Goal: Task Accomplishment & Management: Manage account settings

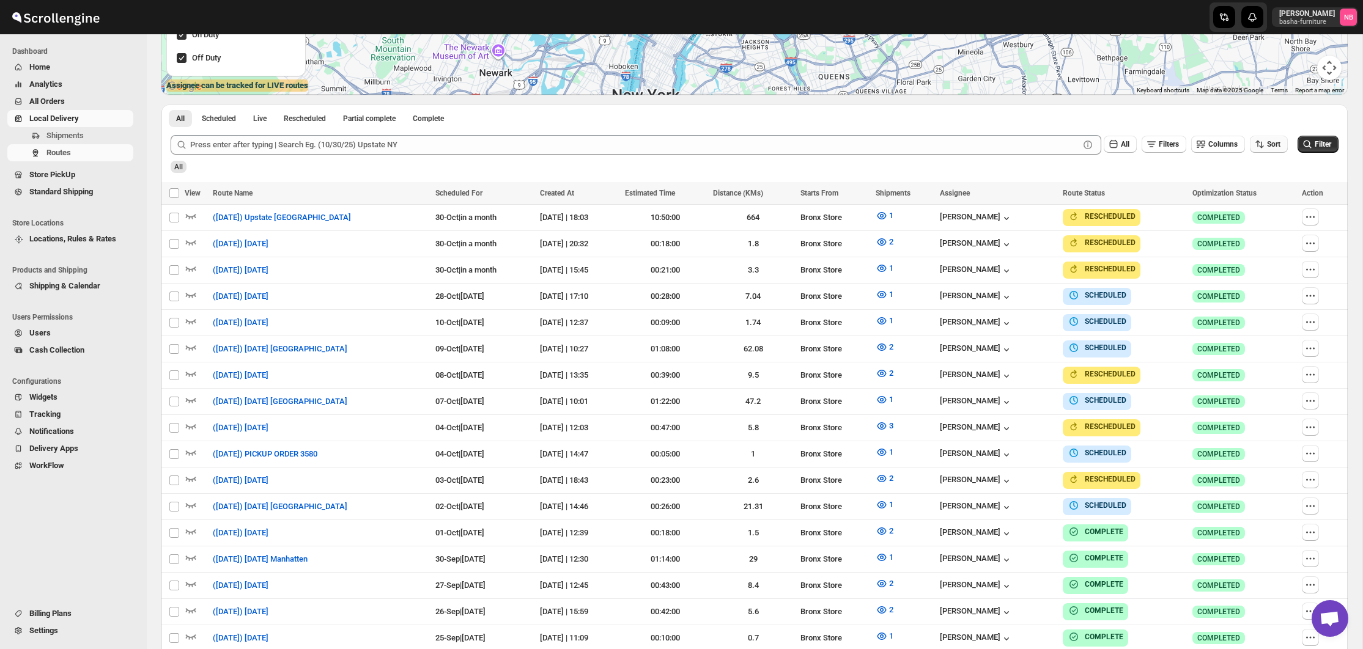
scroll to position [283, 0]
drag, startPoint x: 1284, startPoint y: 152, endPoint x: 1295, endPoint y: 161, distance: 14.8
click at [1284, 152] on div "Sort" at bounding box center [1269, 145] width 38 height 18
click at [1281, 164] on div "All" at bounding box center [753, 162] width 1170 height 21
click at [1352, 317] on div "Routes. This page is ready Routes Allows you to create, view and edit routes. H…" at bounding box center [754, 256] width 1215 height 1011
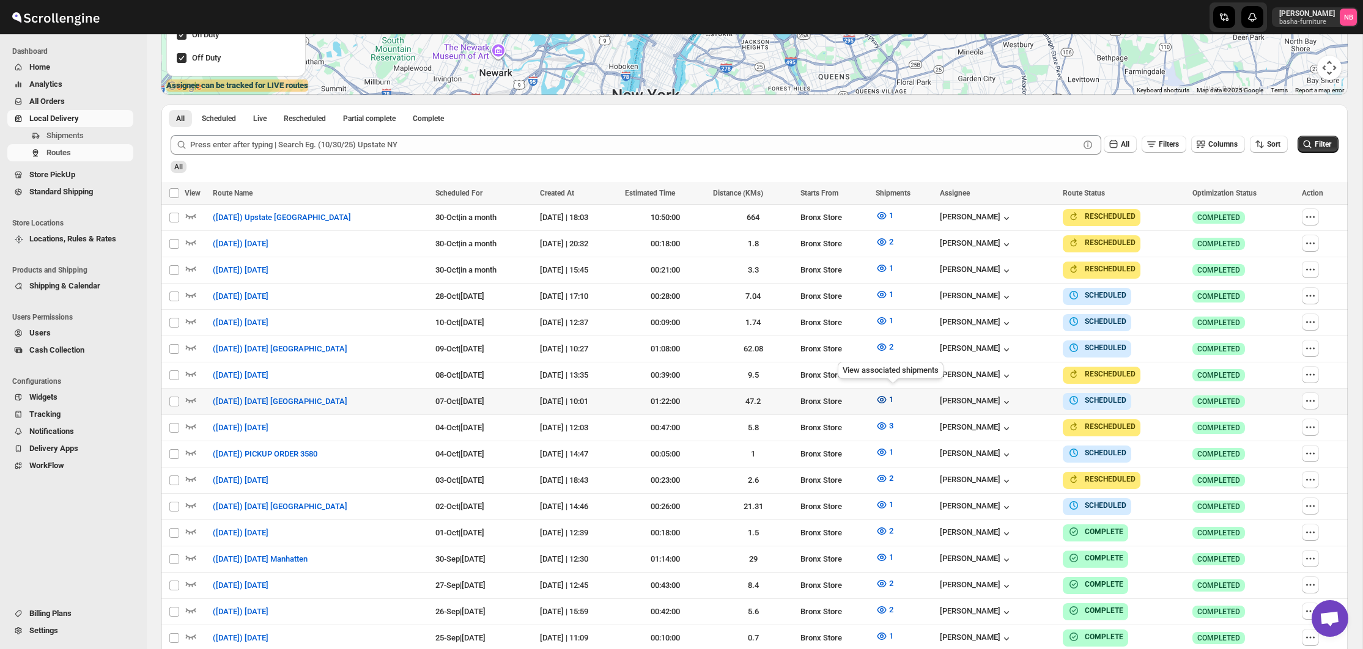
click at [886, 396] on icon "button" at bounding box center [881, 399] width 9 height 7
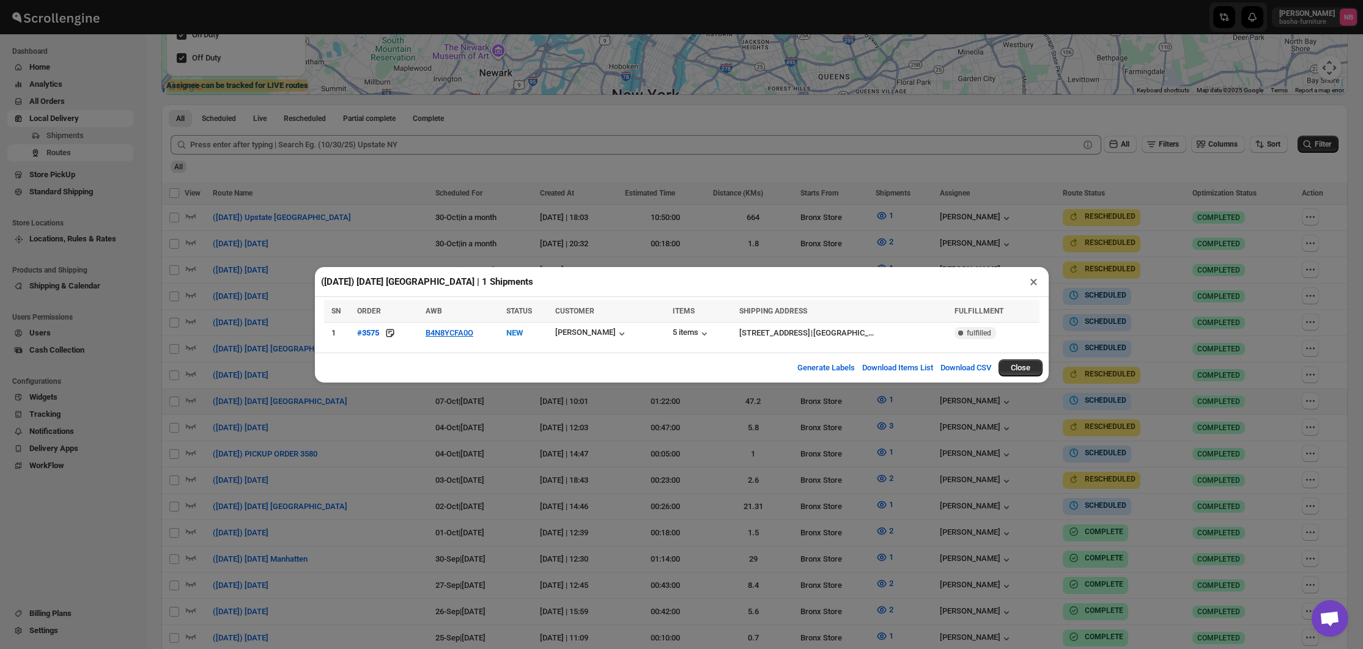
click at [451, 421] on div "([DATE]) [DATE] [GEOGRAPHIC_DATA] | 1 Shipments × SN ORDER AWB STATUS CUSTOMER …" at bounding box center [681, 324] width 1363 height 649
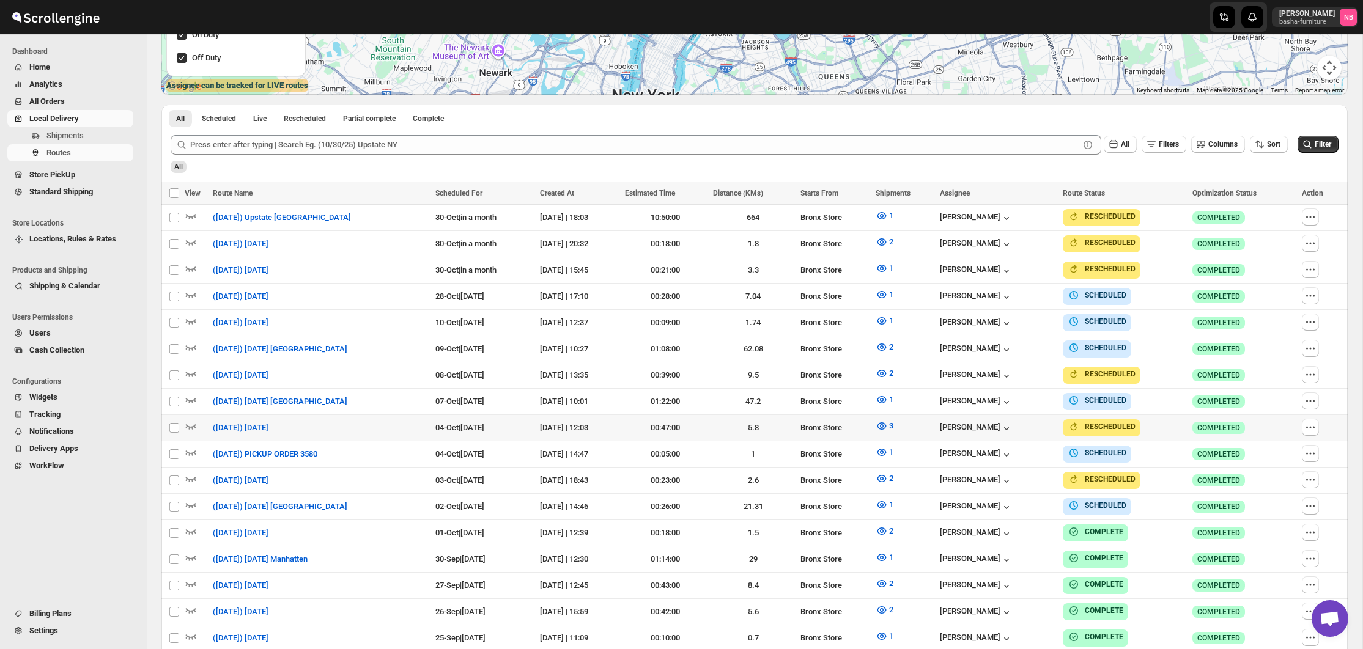
click at [79, 98] on span "All Orders" at bounding box center [79, 101] width 101 height 12
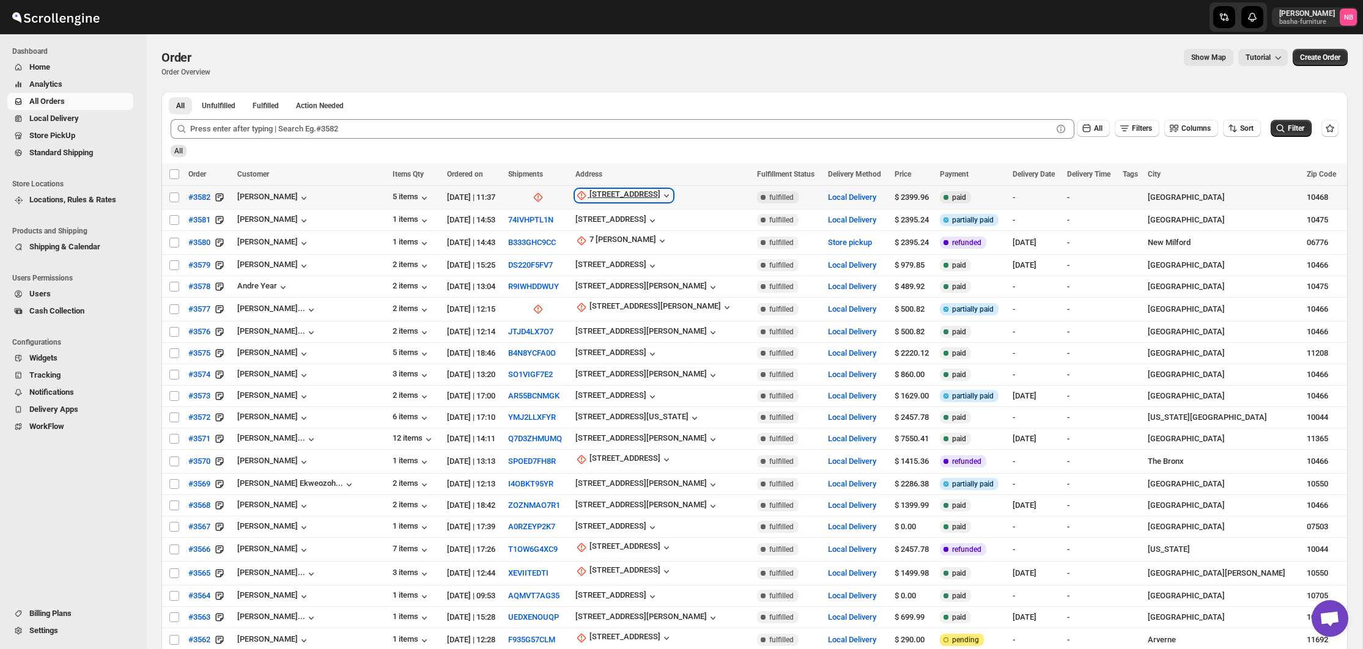
click at [628, 201] on div "[STREET_ADDRESS]" at bounding box center [624, 196] width 71 height 12
click at [611, 255] on button "Update manually" at bounding box center [618, 262] width 87 height 20
select select "US"
select select "[US_STATE]"
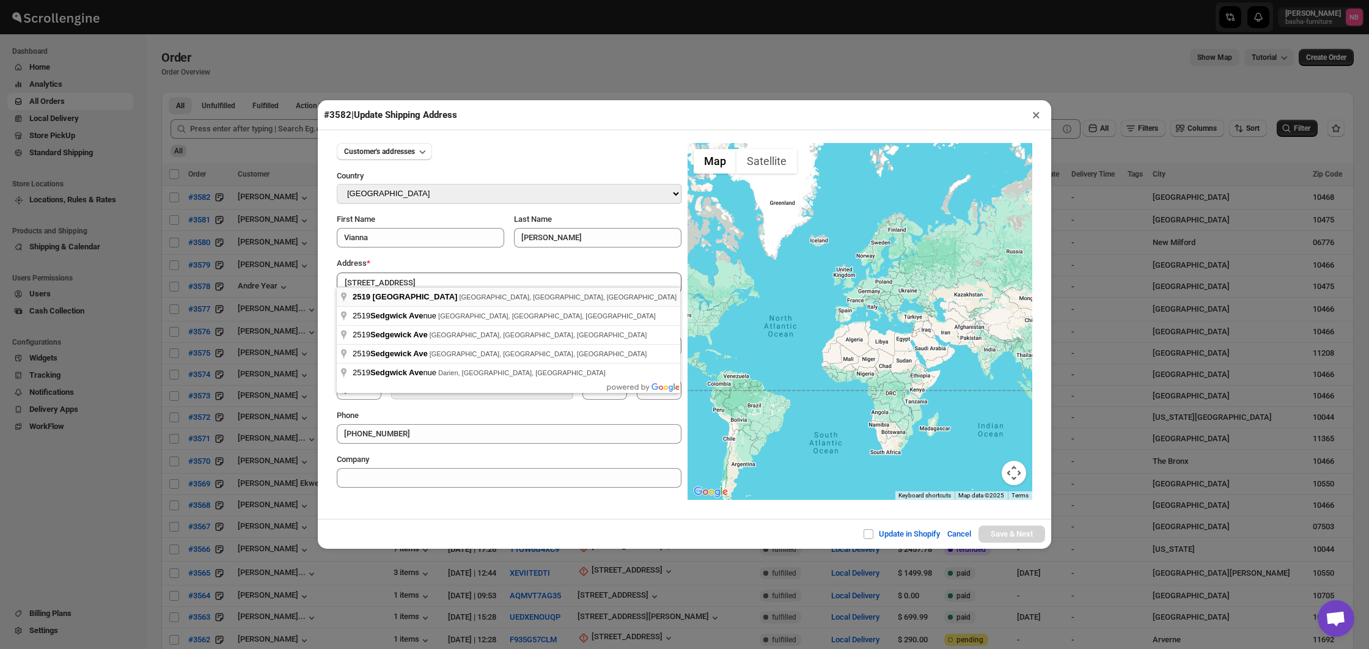
type input "[STREET_ADDRESS]"
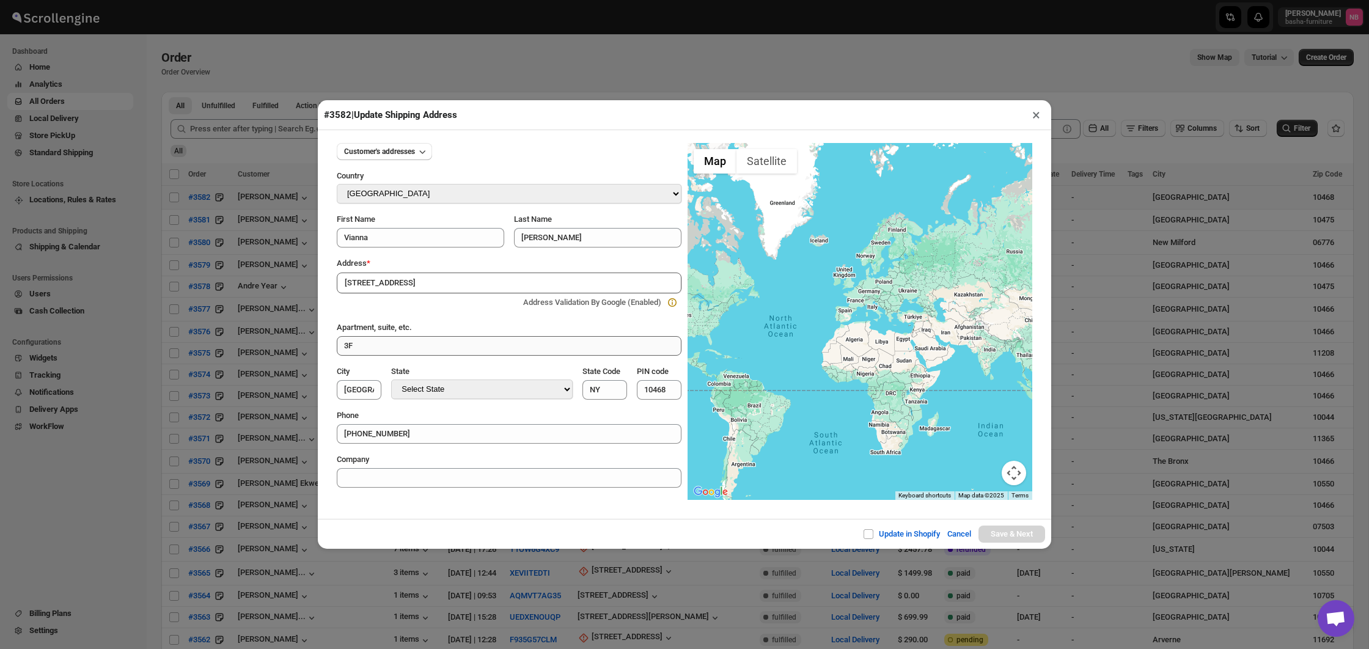
type input "[GEOGRAPHIC_DATA]"
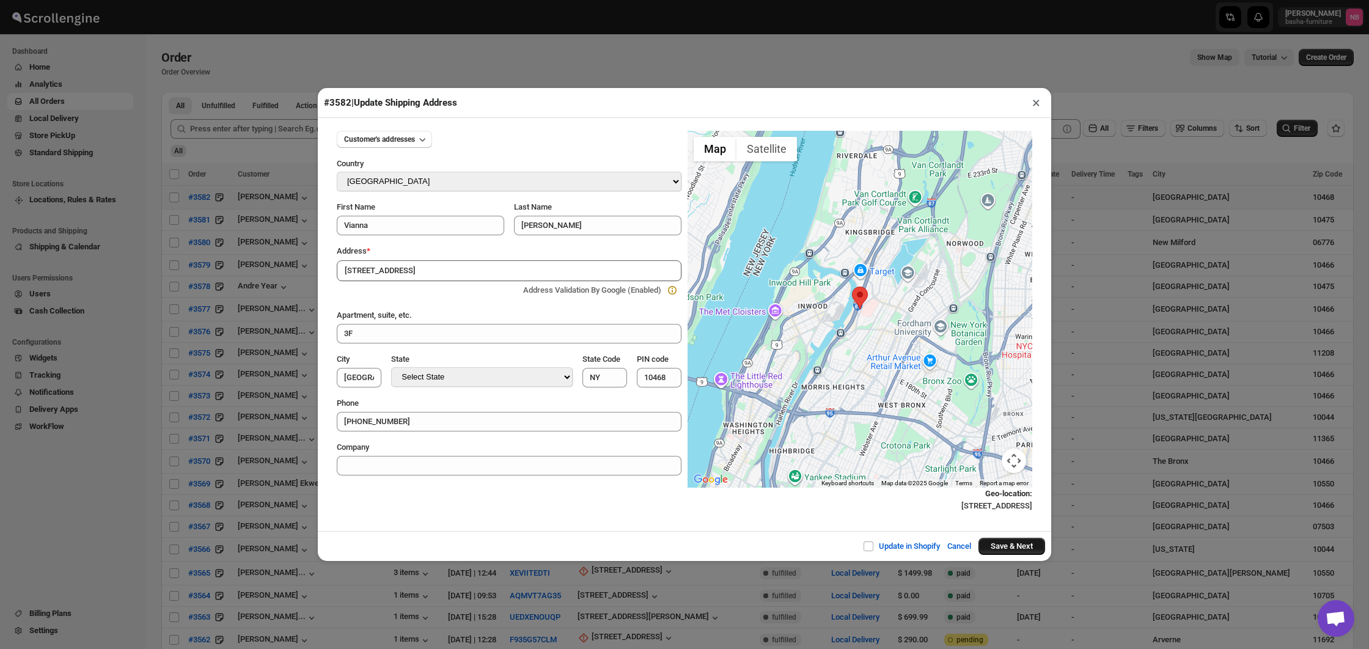
click at [1023, 547] on button "Save & Next" at bounding box center [1012, 546] width 67 height 17
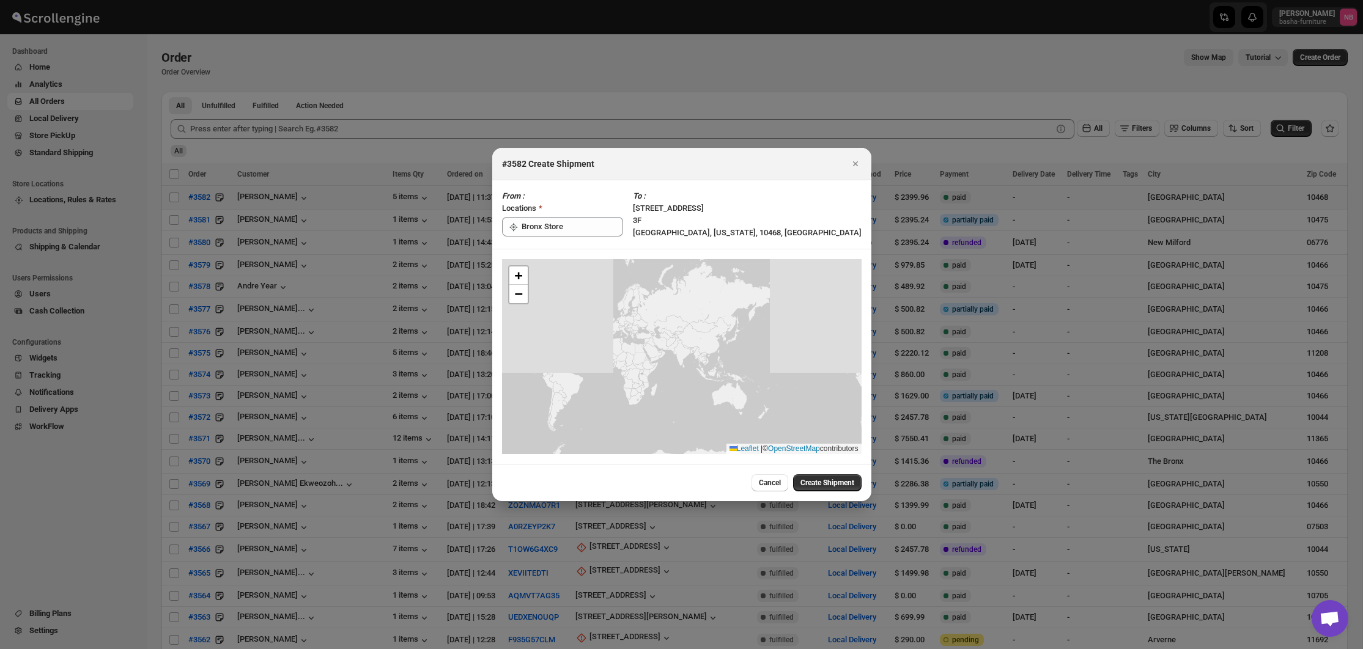
click at [811, 481] on span "Create Shipment" at bounding box center [827, 483] width 54 height 10
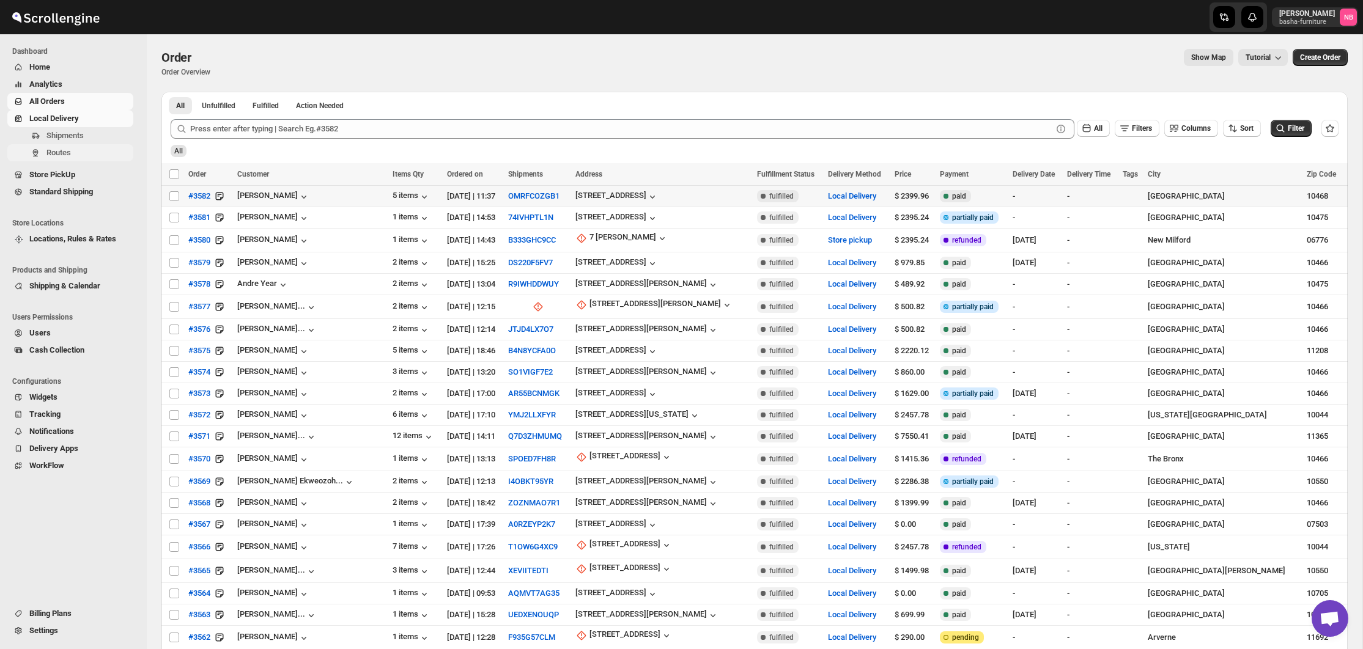
click at [90, 159] on button "Routes" at bounding box center [70, 152] width 126 height 17
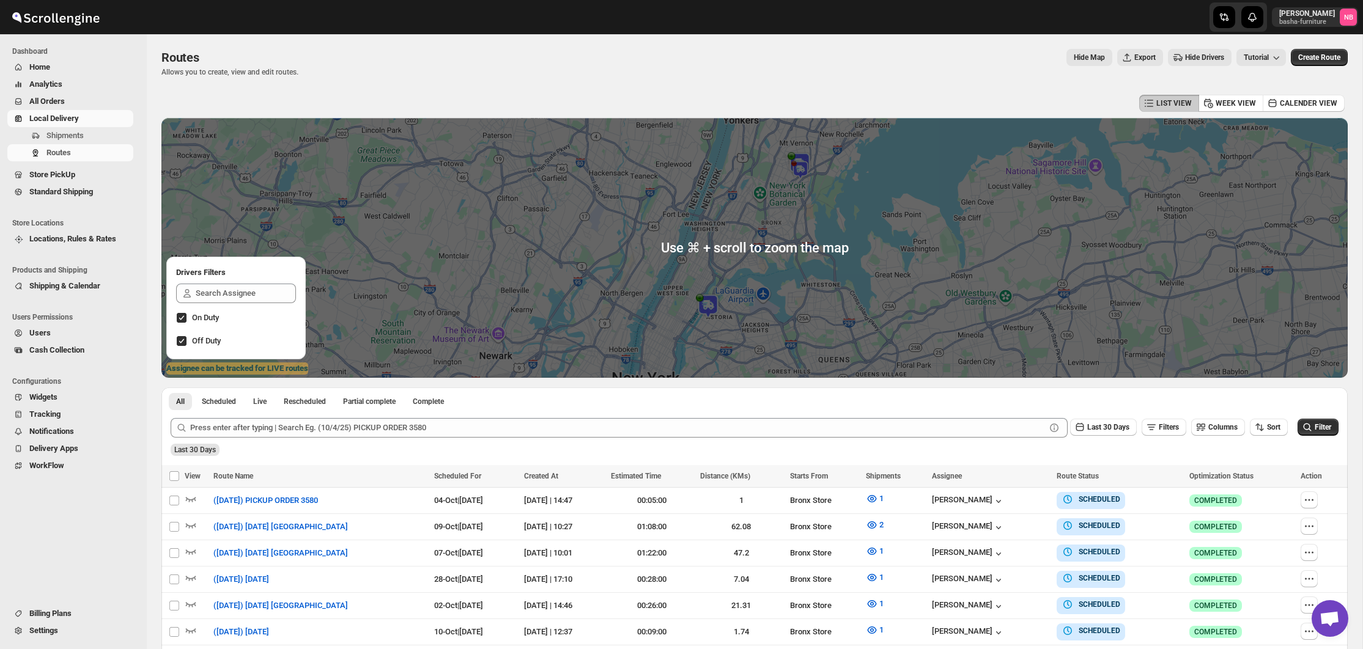
scroll to position [170, 0]
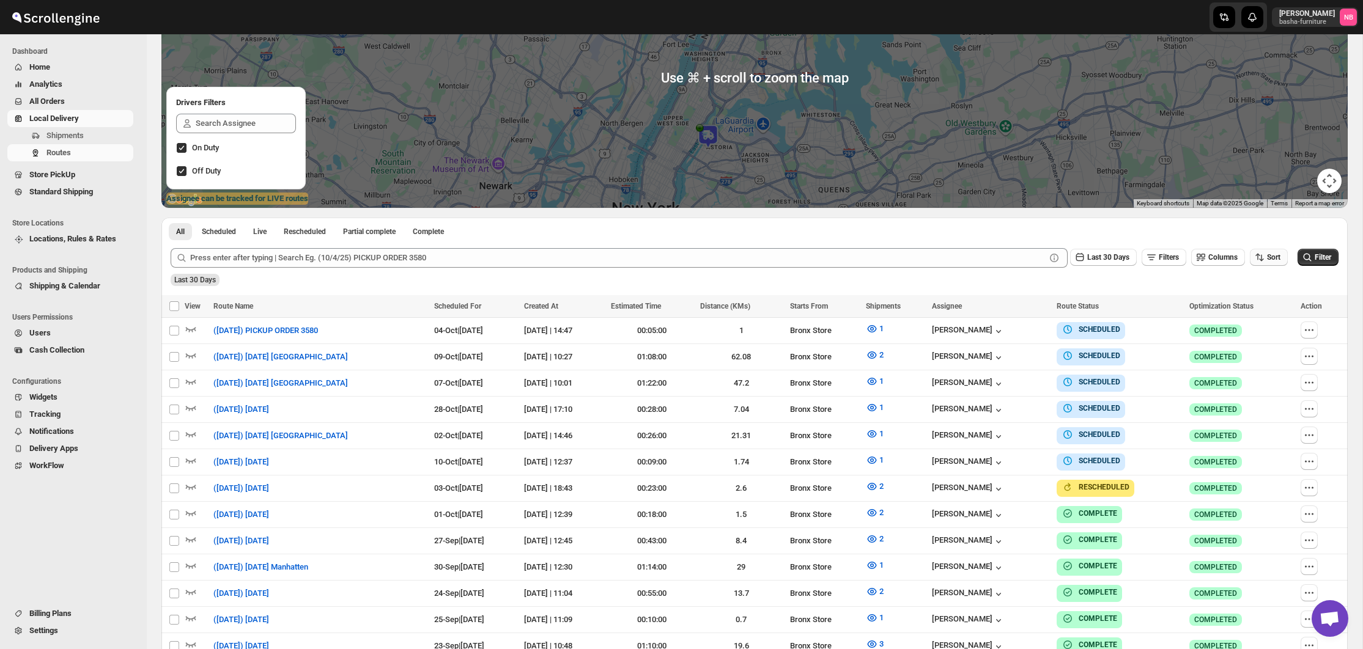
click at [1262, 250] on button "Sort" at bounding box center [1269, 257] width 38 height 17
drag, startPoint x: 1253, startPoint y: 323, endPoint x: 1101, endPoint y: 259, distance: 165.2
click at [1253, 323] on div "Due Date" at bounding box center [1247, 323] width 32 height 12
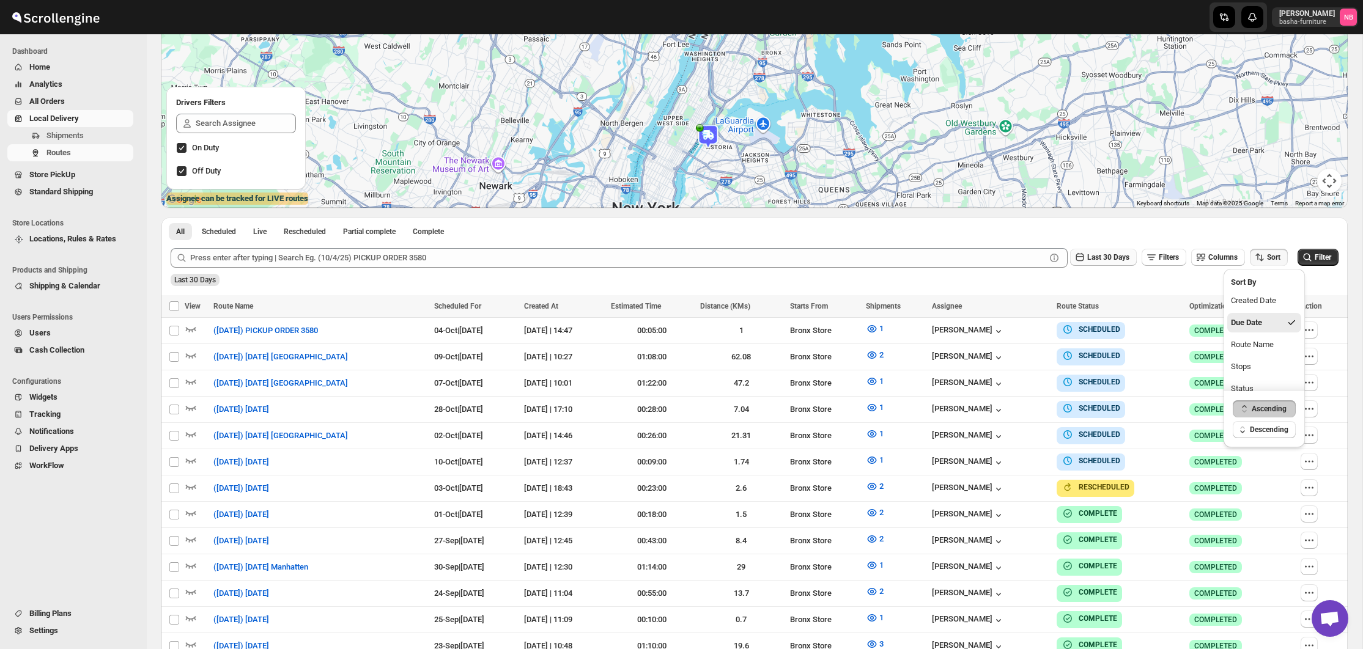
click at [1093, 256] on span "Last 30 Days" at bounding box center [1108, 257] width 42 height 9
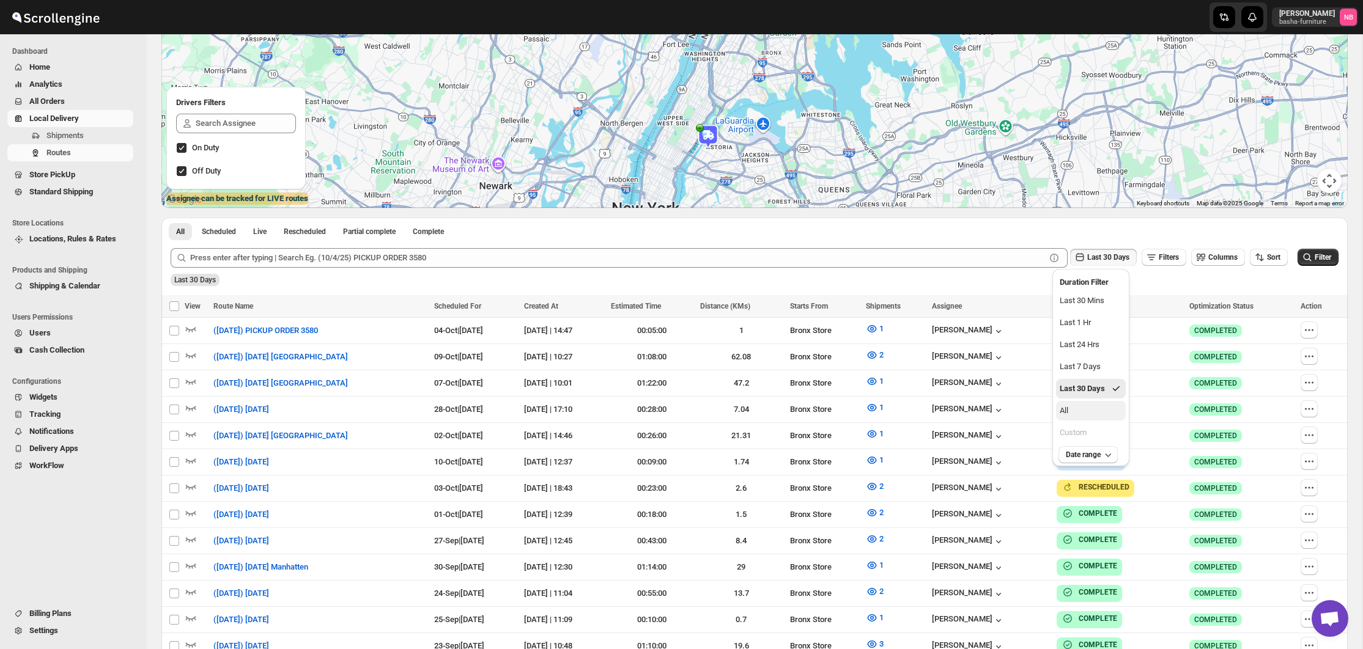
click at [1079, 406] on button "All" at bounding box center [1091, 411] width 70 height 20
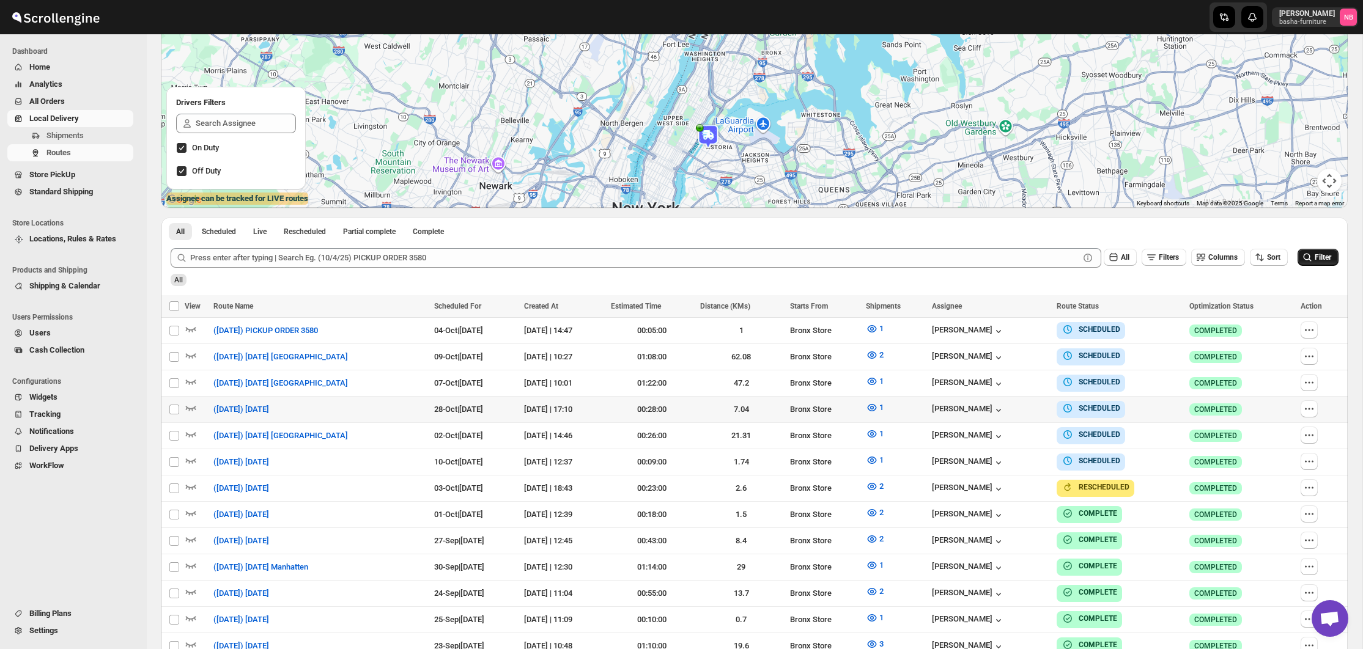
click at [1303, 264] on button "Filter" at bounding box center [1317, 257] width 41 height 17
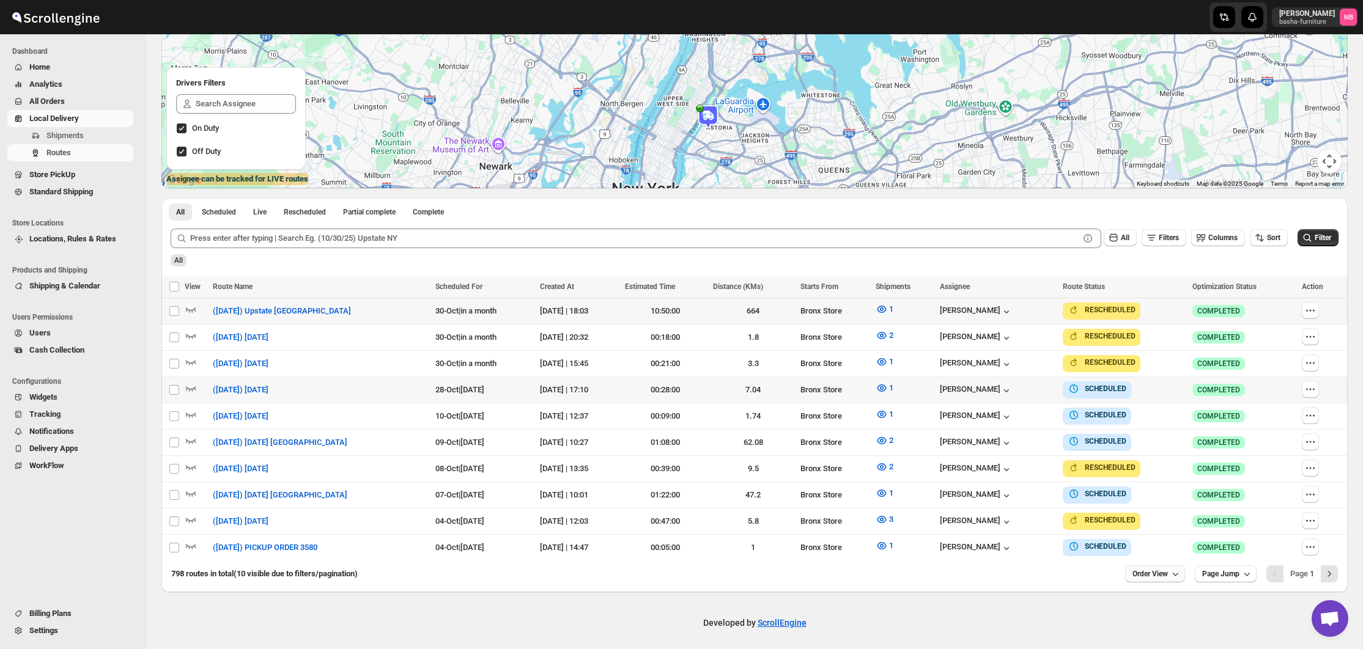
scroll to position [188, 0]
click at [1140, 567] on button "Order View" at bounding box center [1155, 575] width 60 height 17
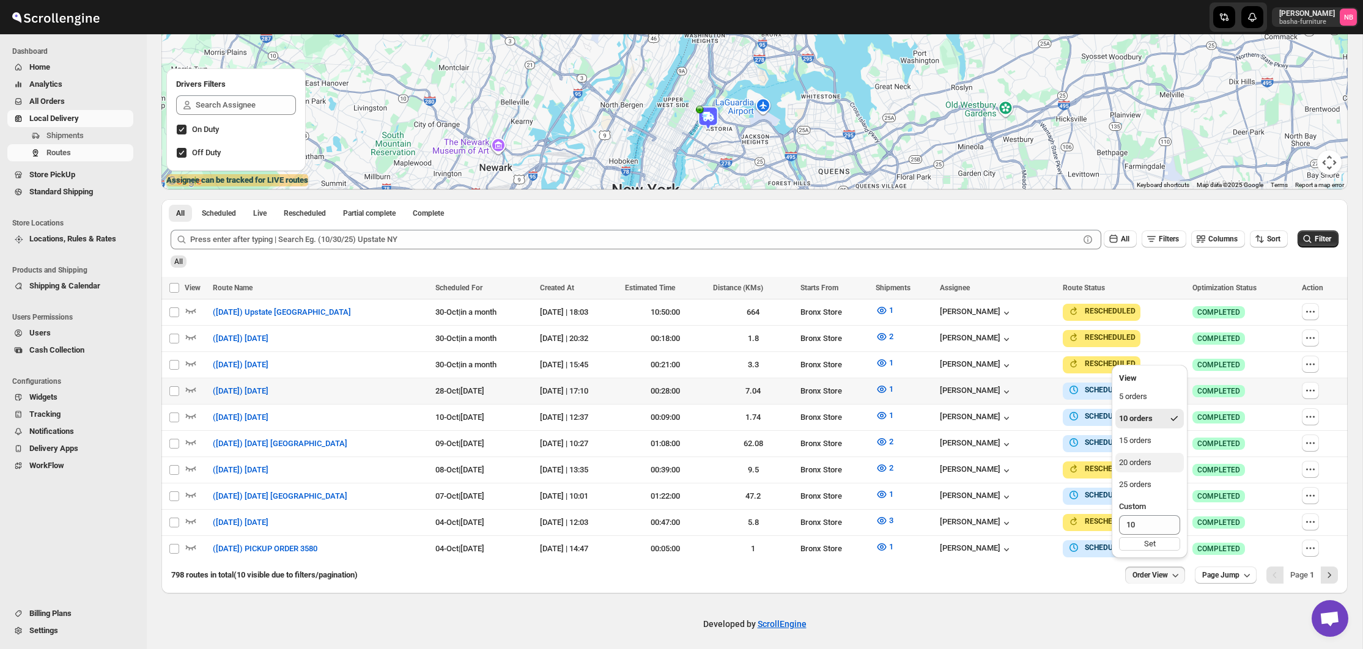
click at [1137, 468] on div "20 orders" at bounding box center [1135, 463] width 32 height 12
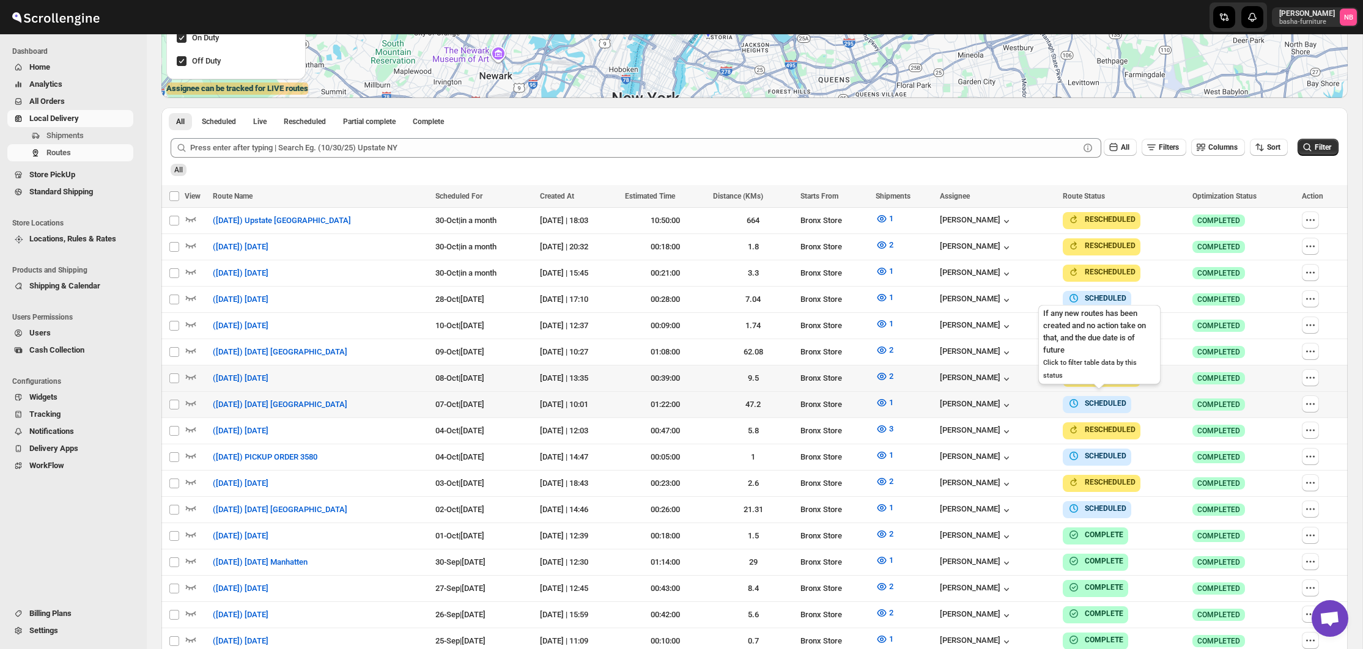
scroll to position [300, 0]
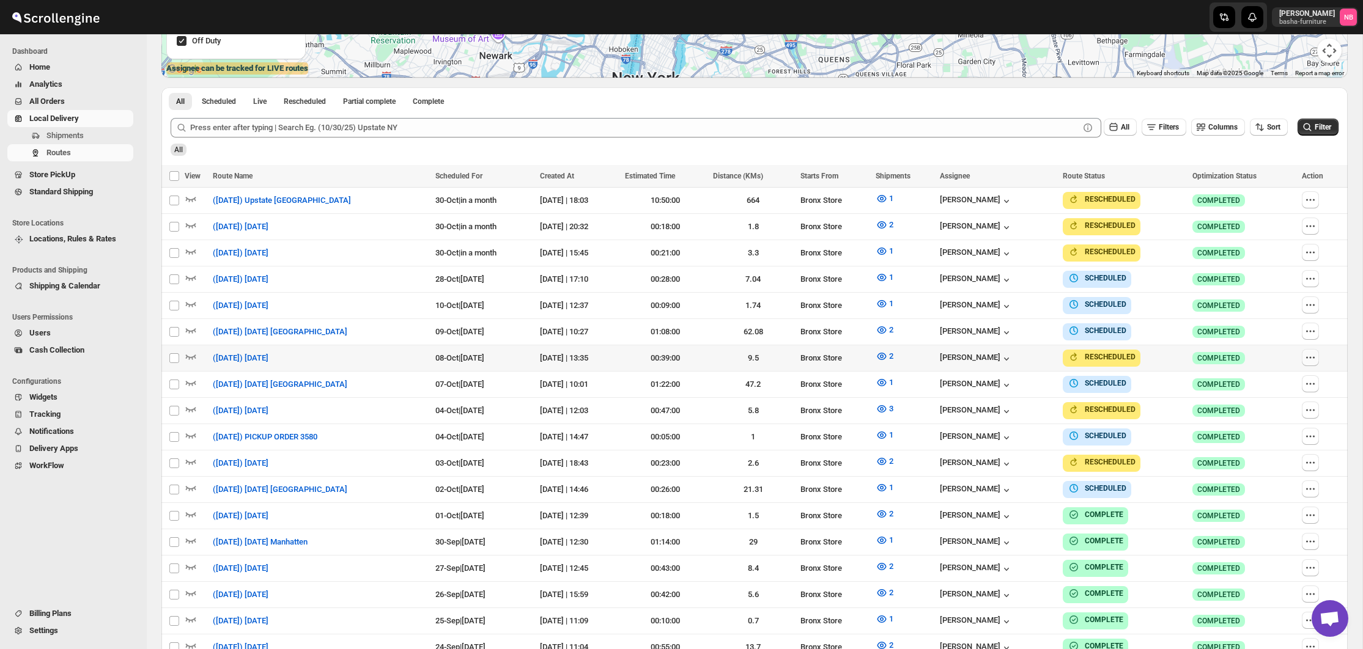
click at [1308, 356] on icon "button" at bounding box center [1307, 357] width 2 height 2
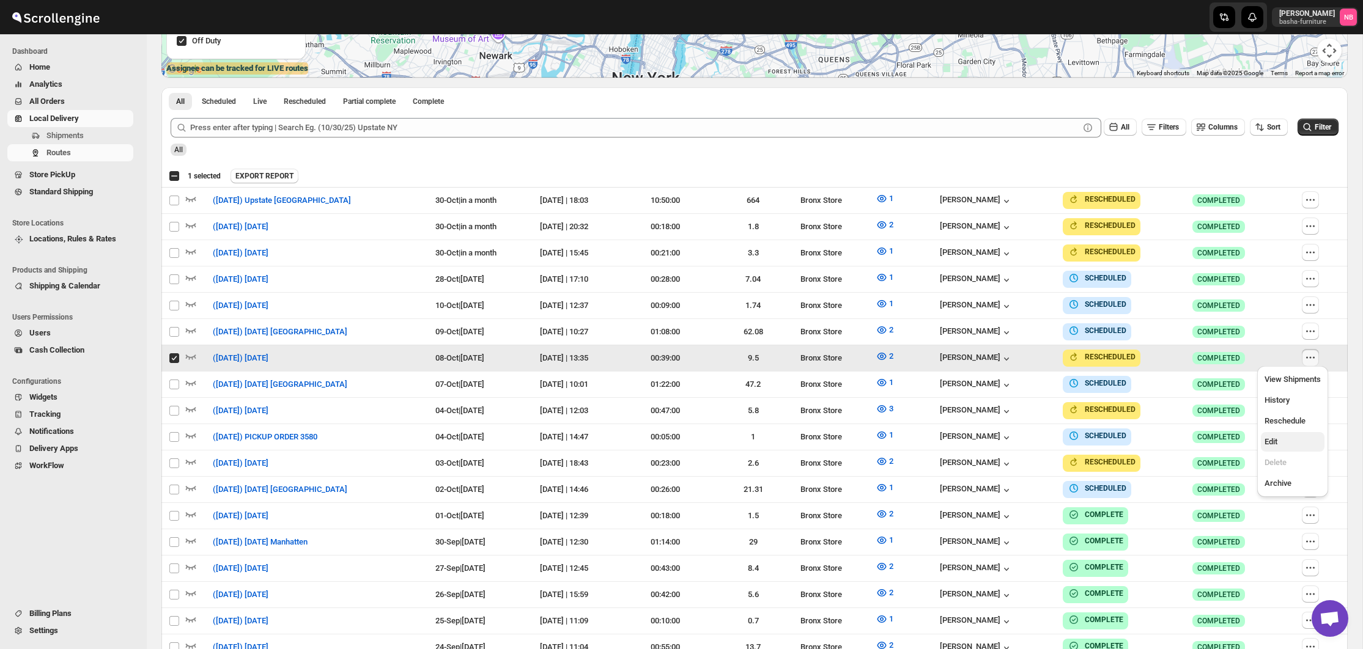
click at [1283, 439] on span "Edit" at bounding box center [1292, 442] width 56 height 12
checkbox input "false"
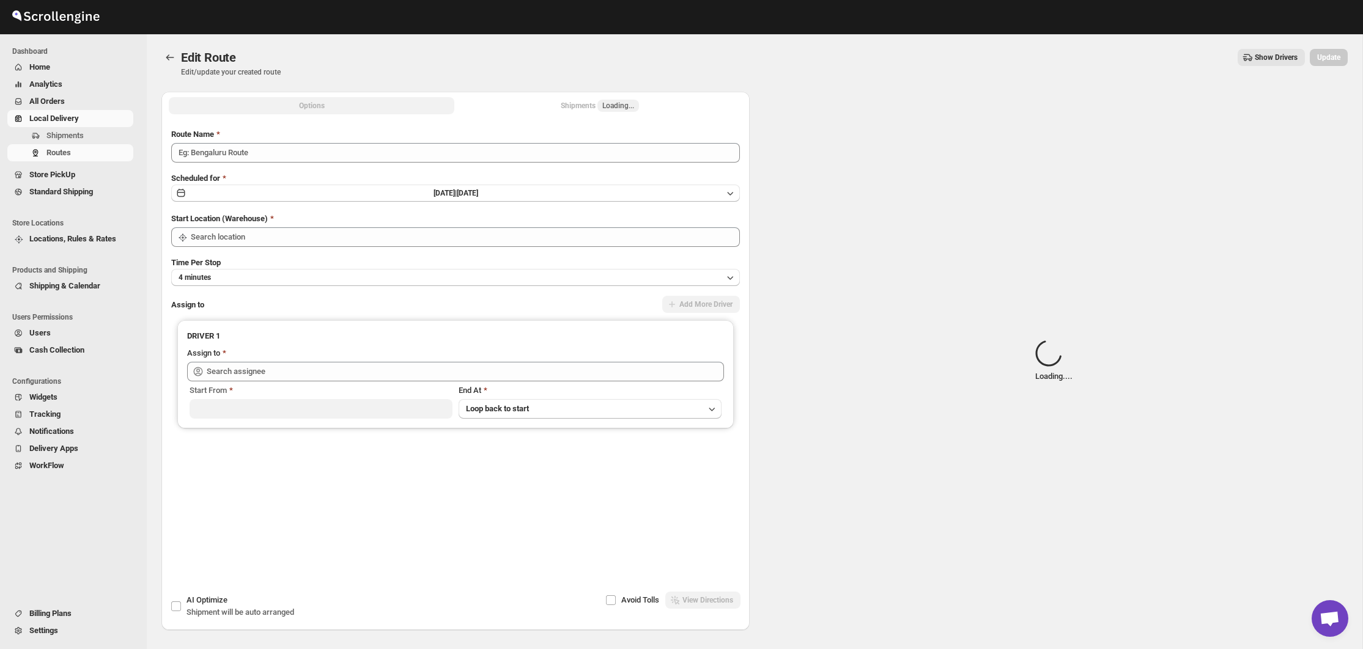
type input "([DATE]) [DATE]"
type input "Bronx Store"
type input "[PERSON_NAME] ([EMAIL_ADDRESS][DOMAIN_NAME])"
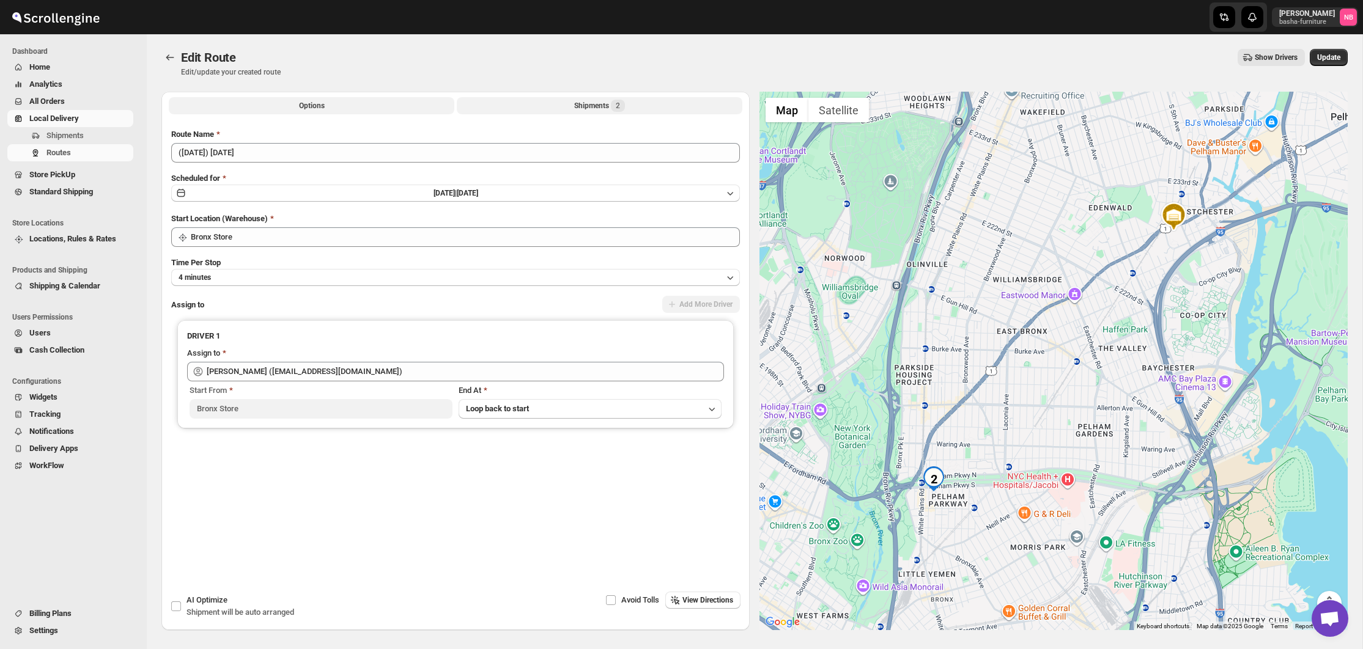
click at [553, 104] on button "Shipments 2" at bounding box center [600, 105] width 286 height 17
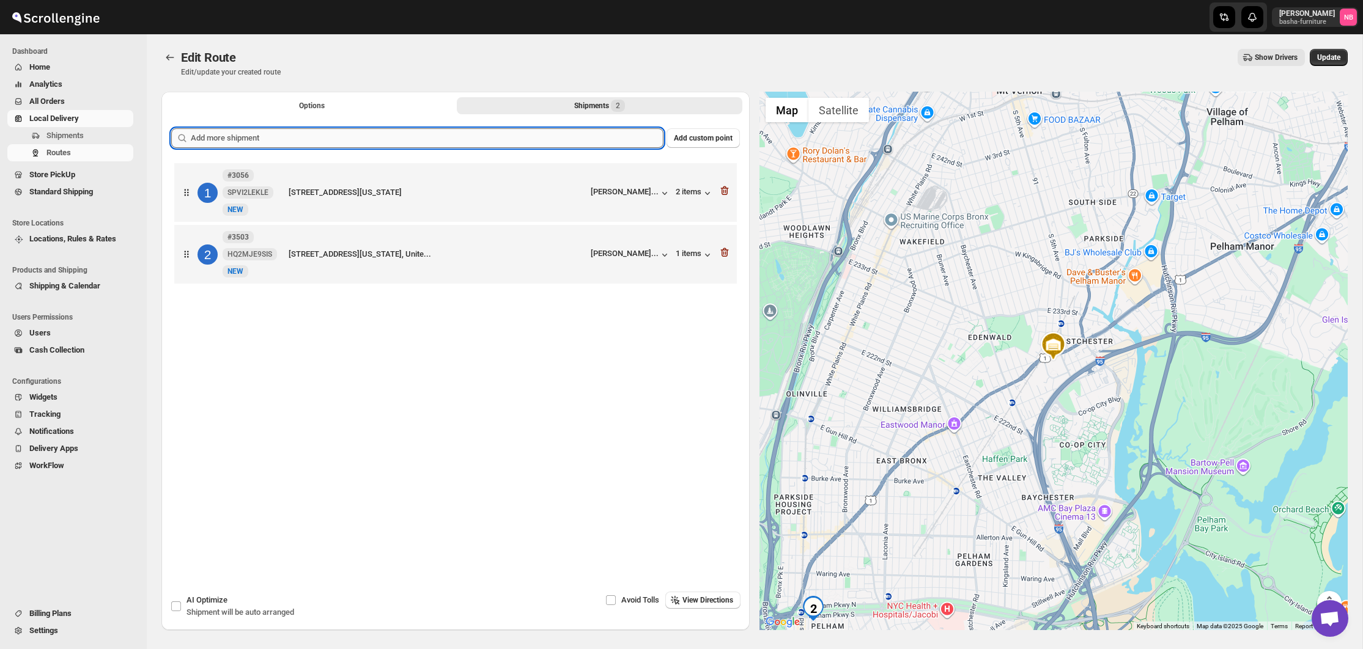
click at [499, 138] on input "text" at bounding box center [427, 138] width 473 height 20
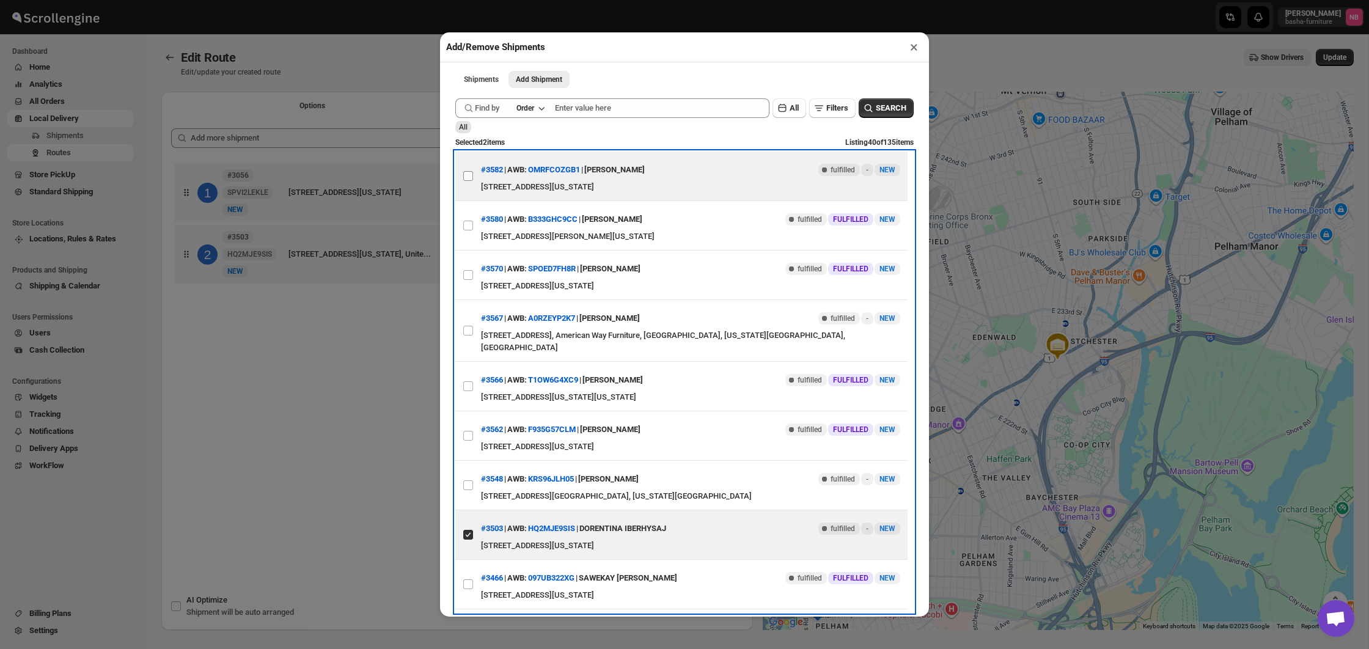
click at [476, 175] on label "View details for 68debe9e02c94fc1c02c19a2" at bounding box center [468, 176] width 26 height 49
click at [473, 175] on input "View details for 68debe9e02c94fc1c02c19a2" at bounding box center [468, 176] width 10 height 10
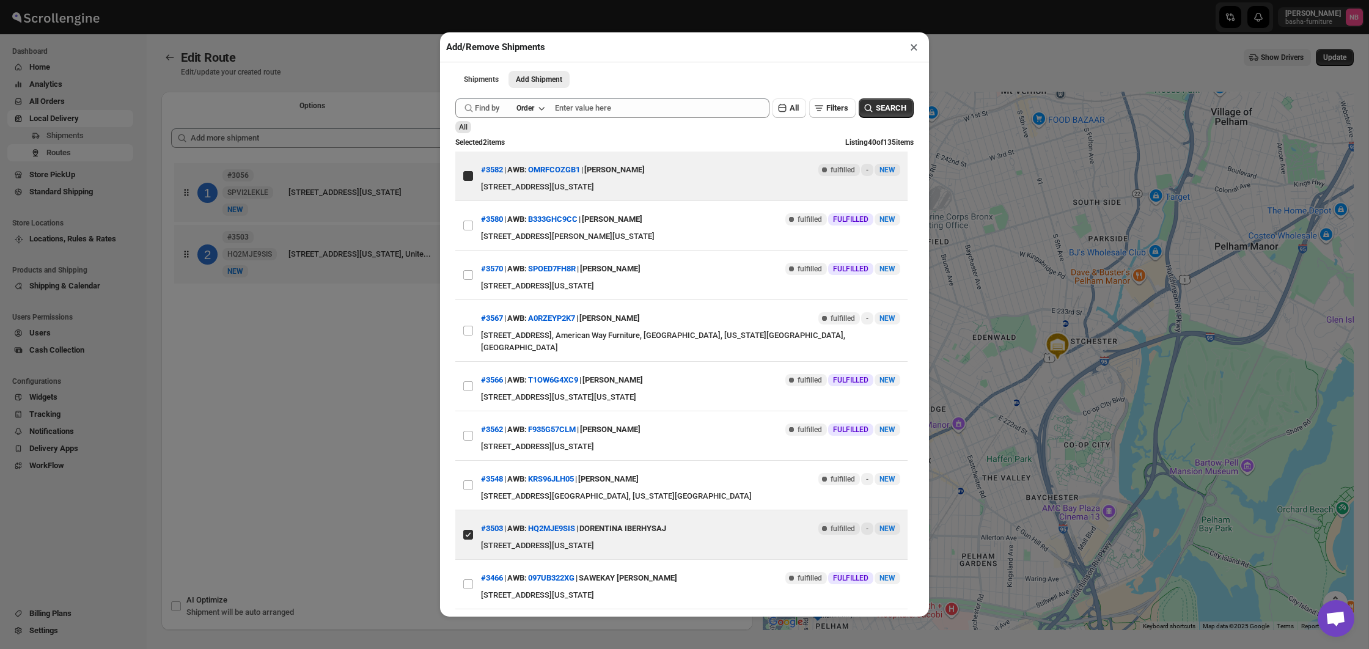
checkbox input "true"
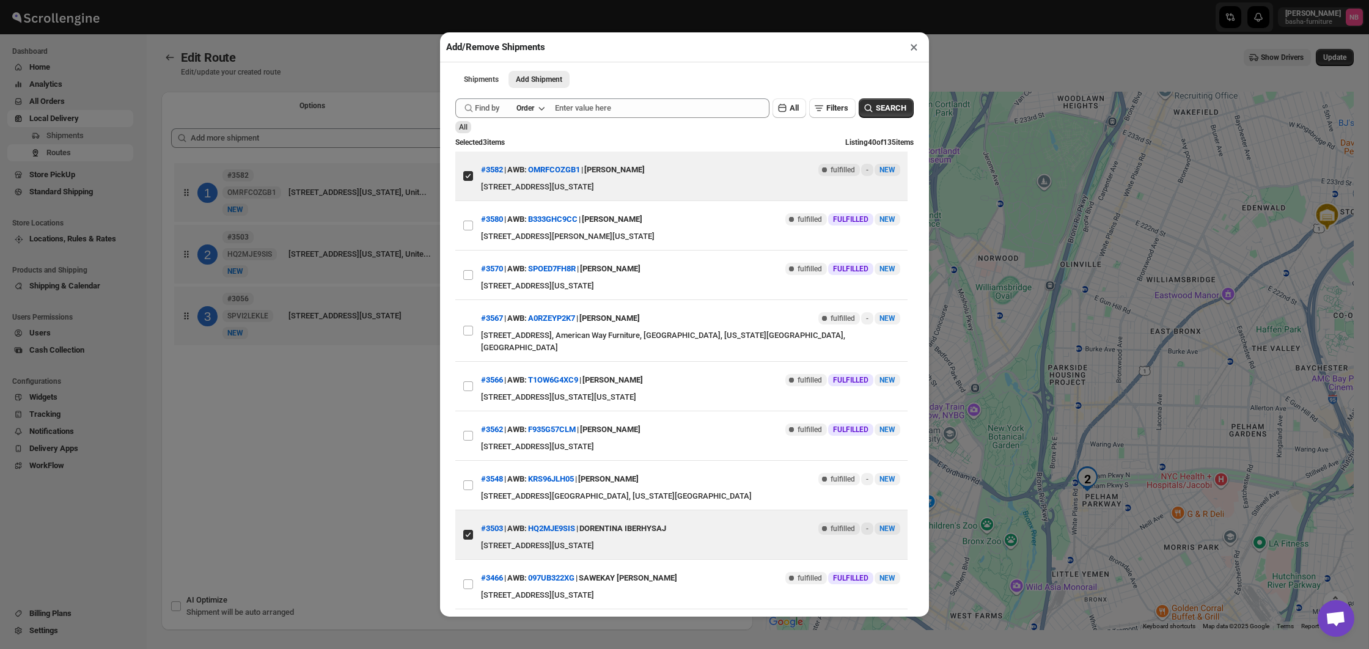
click at [286, 383] on div "Add/Remove Shipments × Shipments Add Shipment More views Shipments Add Shipment…" at bounding box center [684, 324] width 1369 height 649
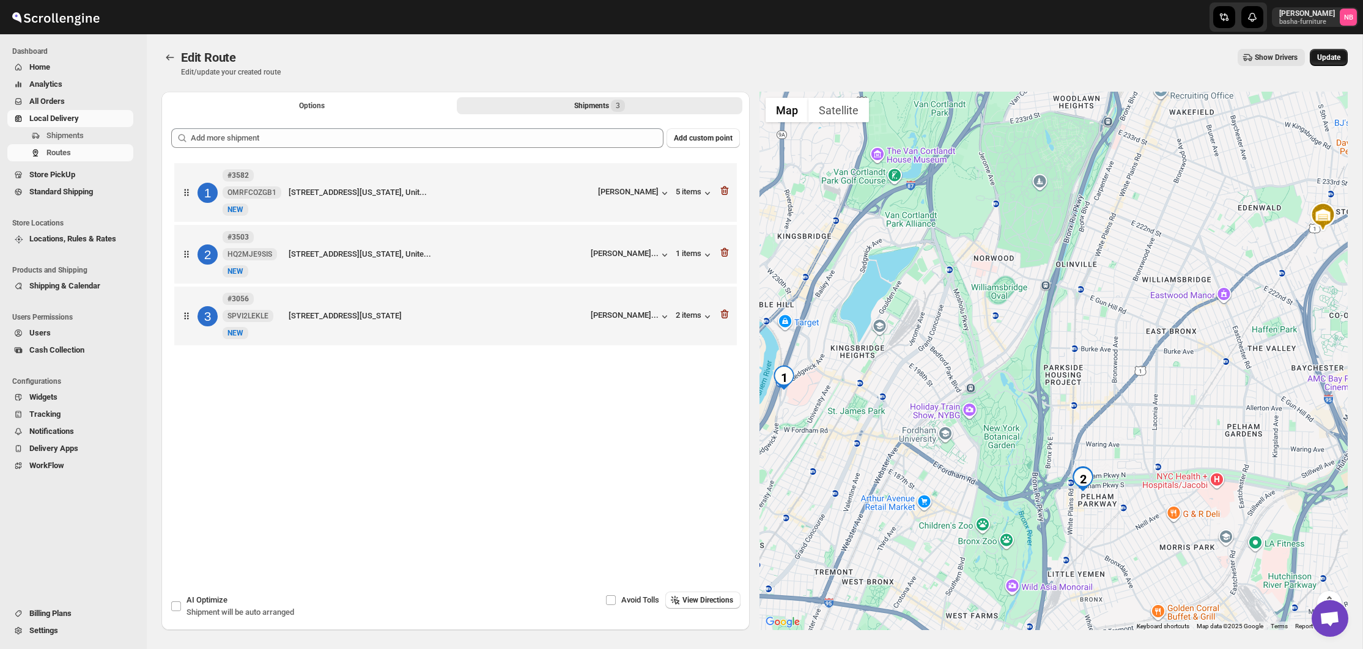
click at [1328, 54] on span "Update" at bounding box center [1328, 58] width 23 height 10
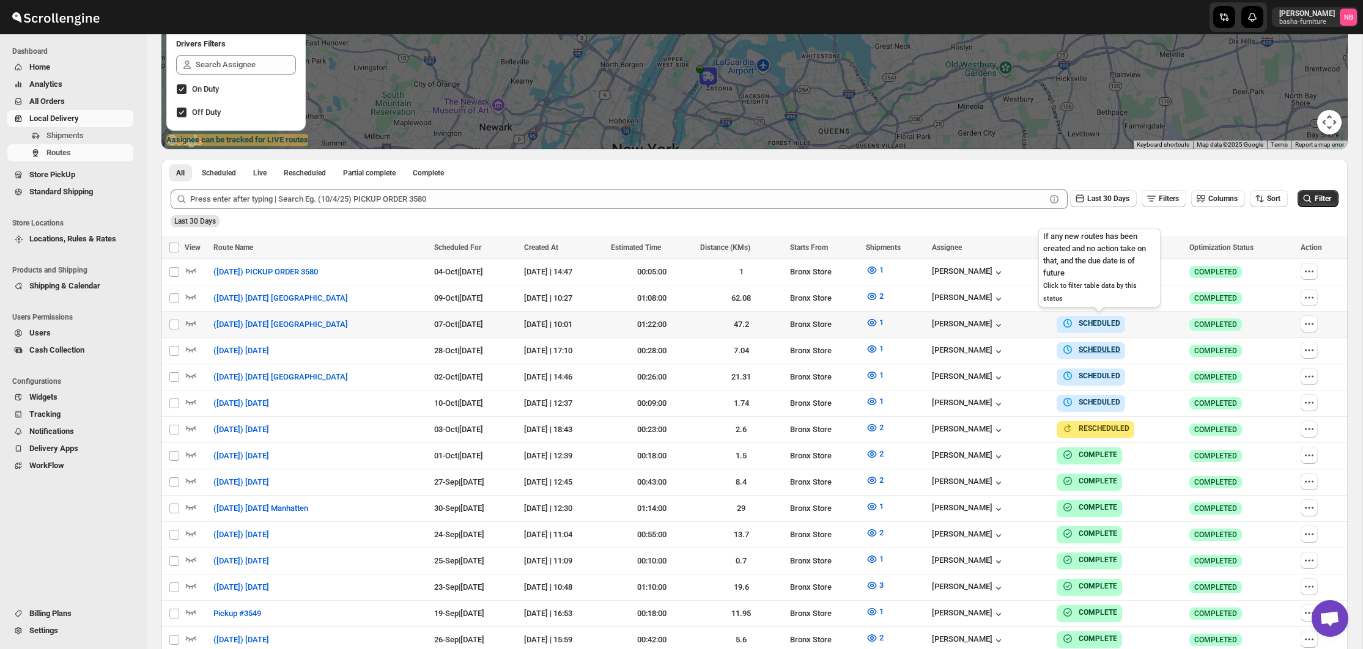
scroll to position [243, 0]
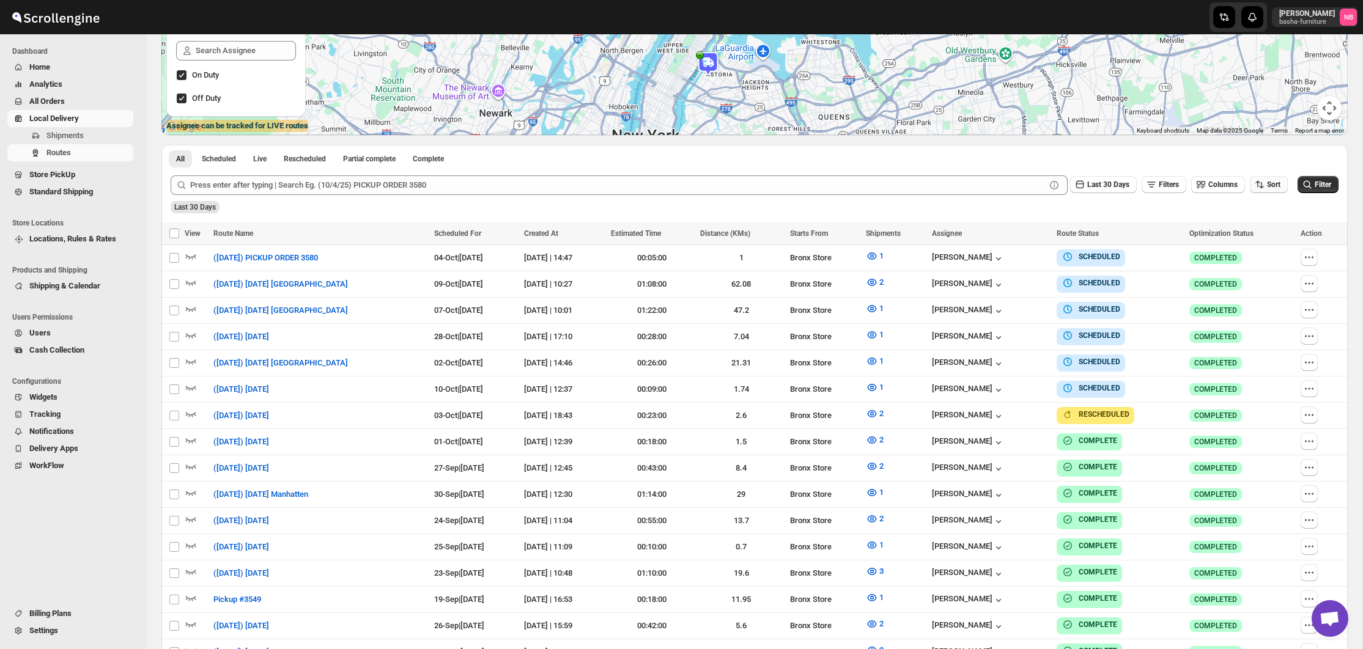
drag, startPoint x: 1273, startPoint y: 183, endPoint x: 1272, endPoint y: 191, distance: 8.2
click at [1273, 183] on span "Sort" at bounding box center [1273, 184] width 13 height 9
click at [1253, 256] on div "Due Date" at bounding box center [1247, 250] width 32 height 12
drag, startPoint x: 1123, startPoint y: 185, endPoint x: 1121, endPoint y: 193, distance: 8.8
click at [1123, 185] on button "Last 30 Days" at bounding box center [1103, 184] width 67 height 17
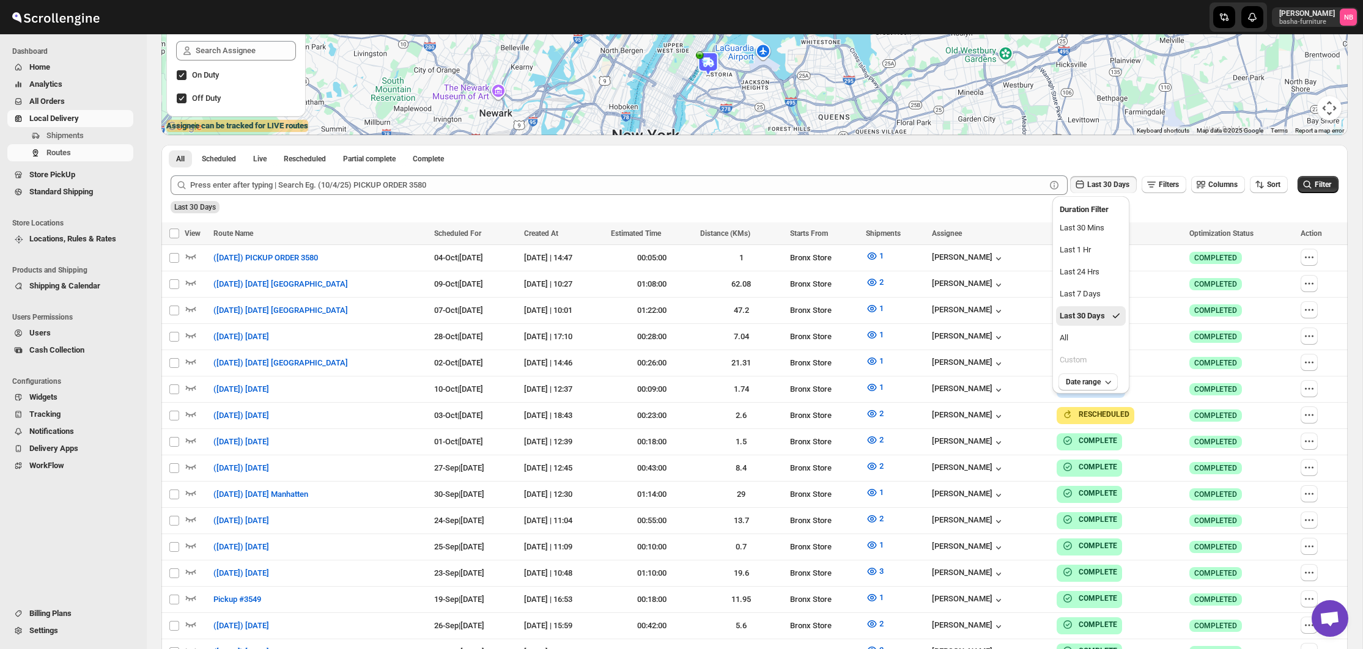
drag, startPoint x: 1074, startPoint y: 334, endPoint x: 1264, endPoint y: 260, distance: 203.4
click at [1074, 334] on button "All" at bounding box center [1091, 338] width 70 height 20
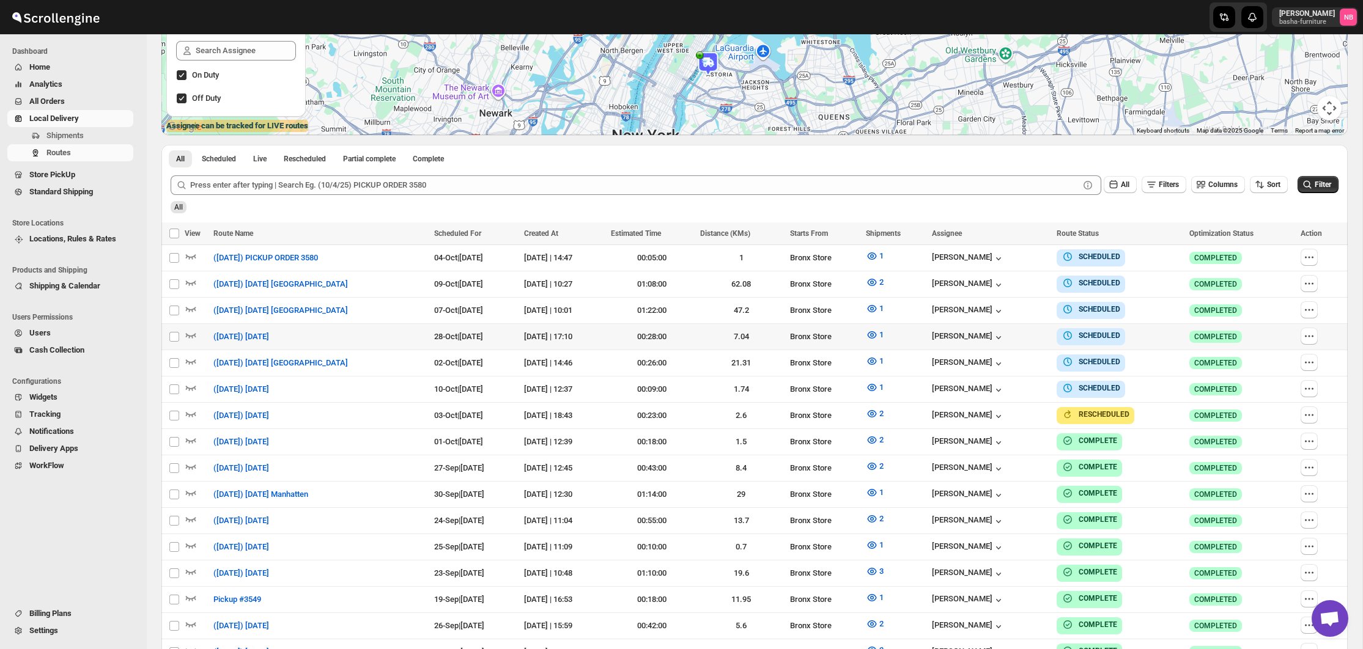
click at [1300, 197] on div "All" at bounding box center [753, 203] width 1170 height 21
click at [1303, 186] on icon "submit" at bounding box center [1307, 184] width 8 height 8
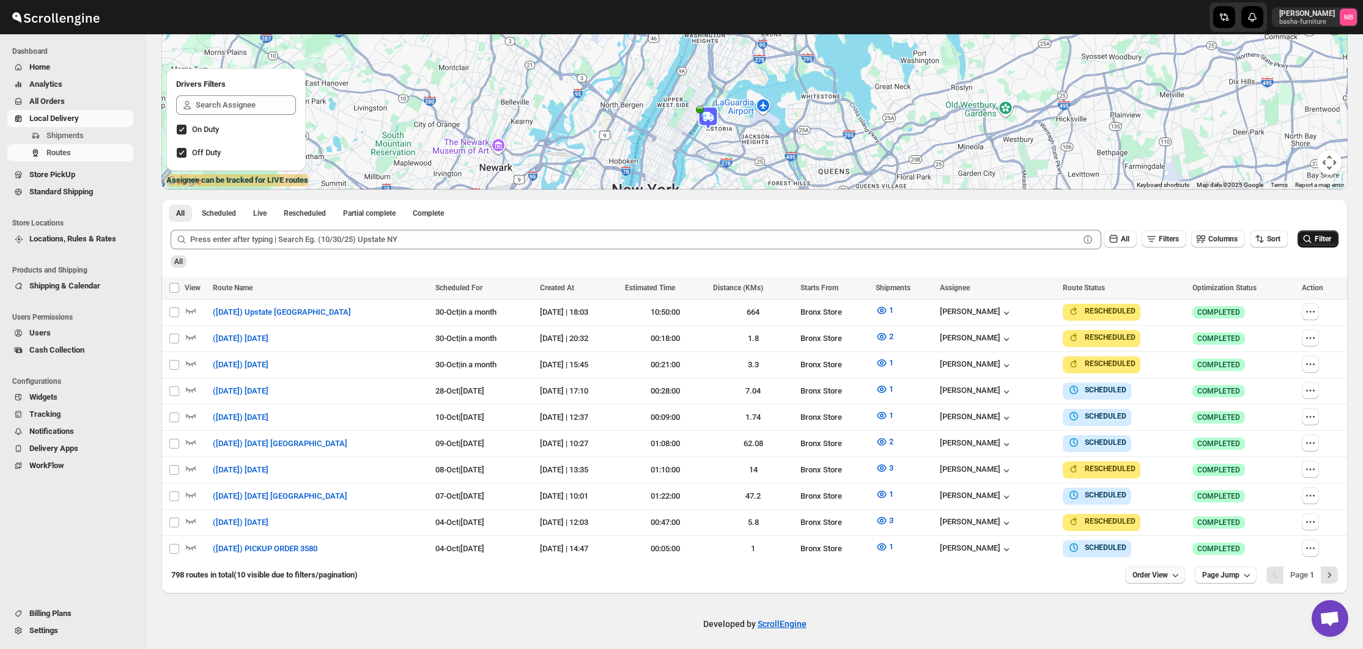
click at [1149, 570] on span "Order View" at bounding box center [1149, 575] width 35 height 10
click at [1138, 457] on div "20 orders" at bounding box center [1135, 463] width 32 height 12
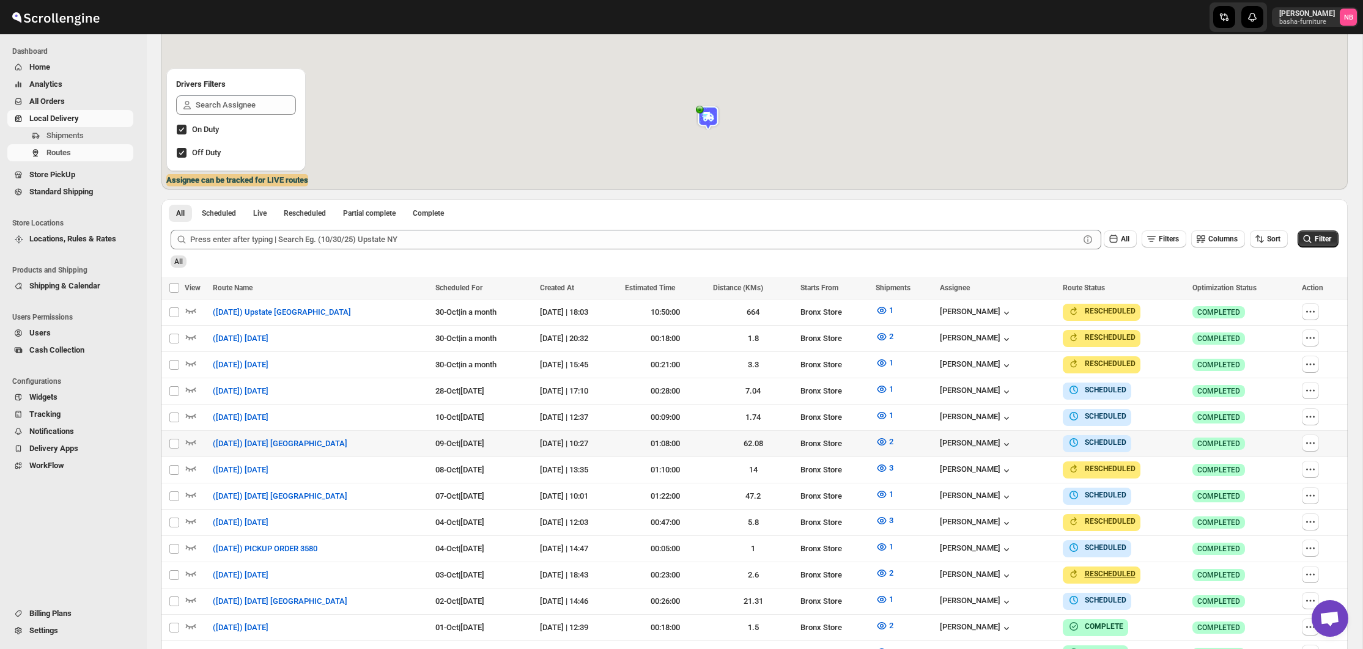
scroll to position [307, 0]
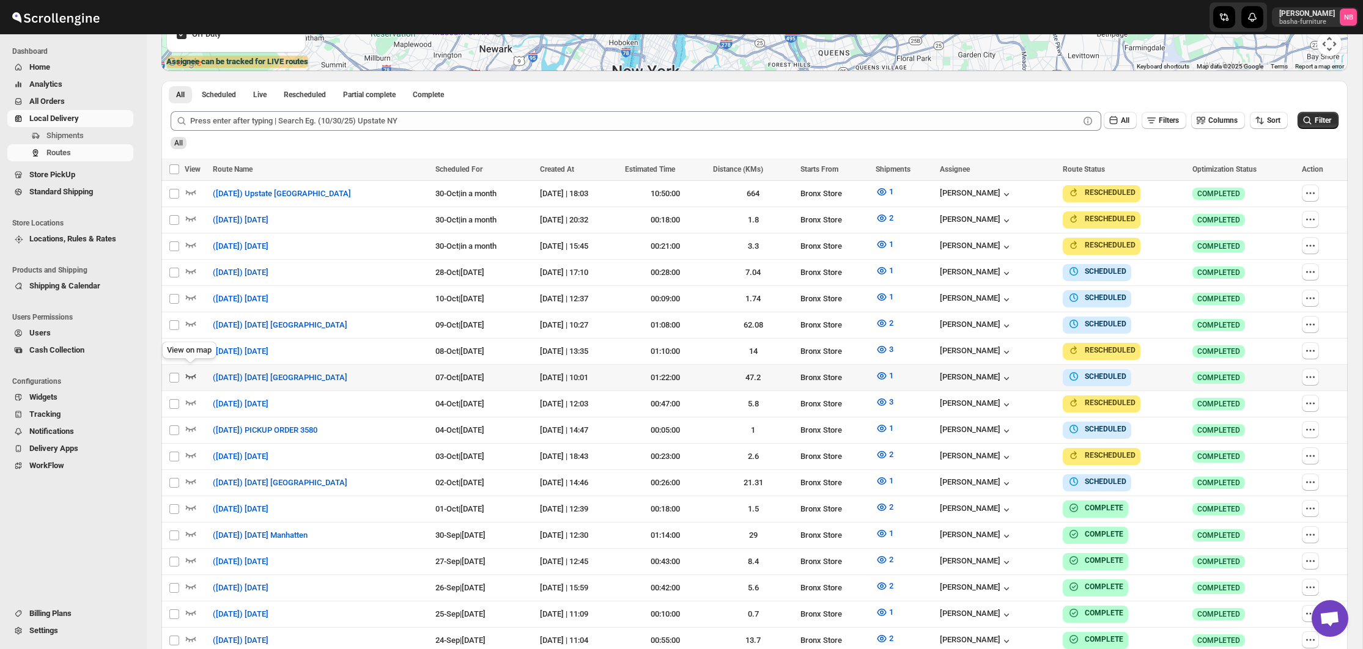
click at [188, 370] on icon "button" at bounding box center [191, 376] width 12 height 12
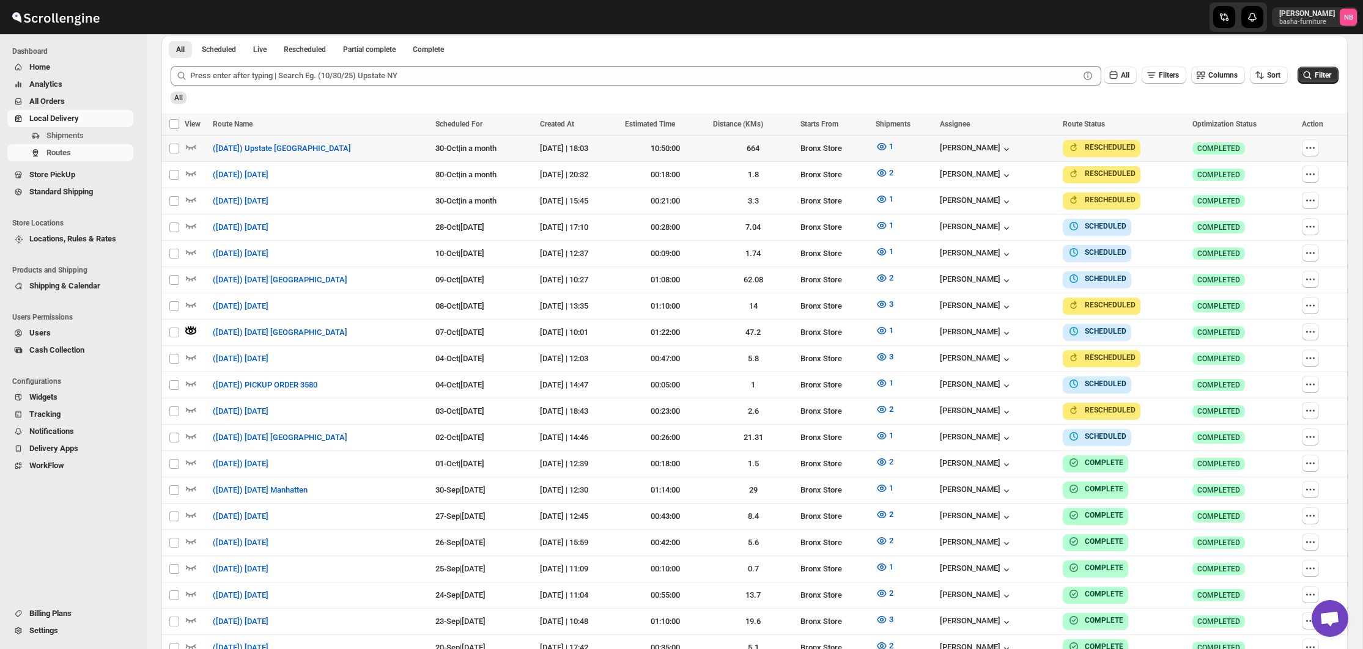
scroll to position [337, 0]
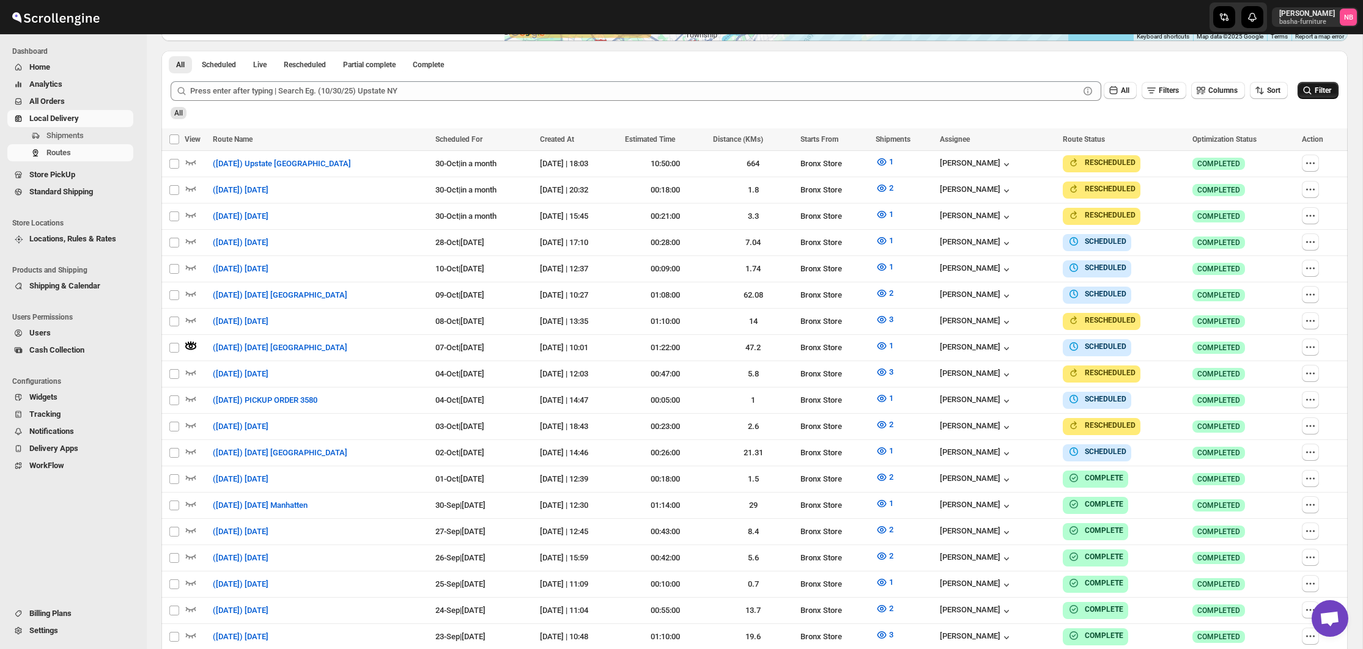
click at [1319, 94] on span "Filter" at bounding box center [1322, 90] width 17 height 9
